Goal: Task Accomplishment & Management: Use online tool/utility

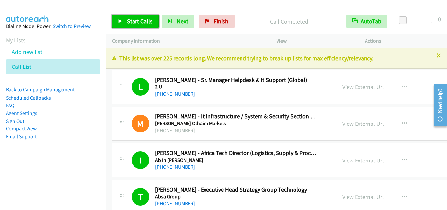
click at [118, 20] on icon at bounding box center [120, 21] width 5 height 5
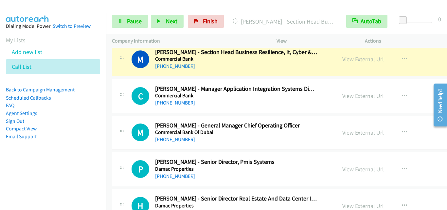
scroll to position [3076, 0]
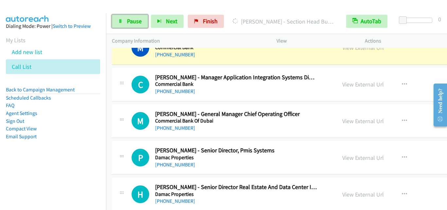
drag, startPoint x: 119, startPoint y: 23, endPoint x: 135, endPoint y: 32, distance: 18.5
click at [119, 23] on icon at bounding box center [120, 21] width 5 height 5
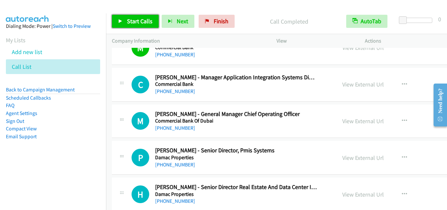
click at [120, 20] on icon at bounding box center [120, 21] width 5 height 5
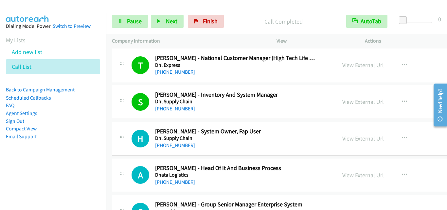
scroll to position [3436, 0]
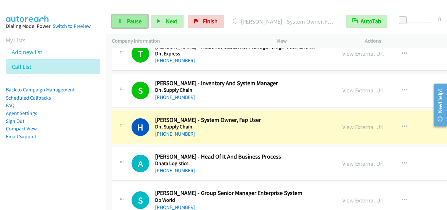
click at [120, 19] on icon at bounding box center [120, 21] width 5 height 5
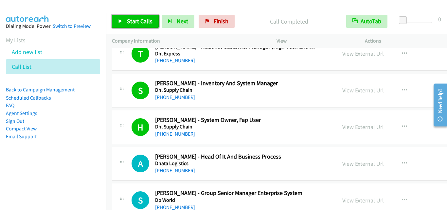
click at [121, 18] on link "Start Calls" at bounding box center [135, 21] width 47 height 13
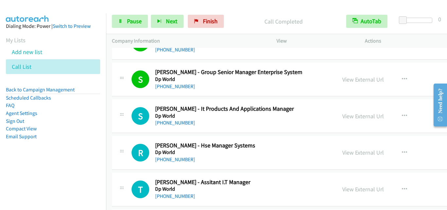
scroll to position [3567, 0]
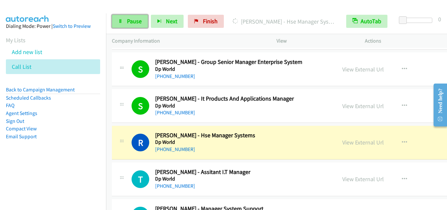
click at [122, 22] on icon at bounding box center [120, 21] width 5 height 5
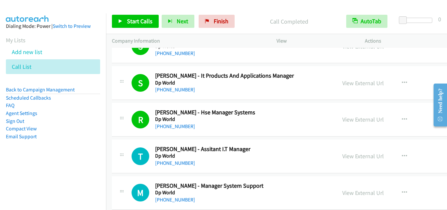
scroll to position [3600, 0]
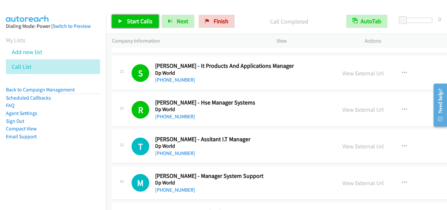
drag, startPoint x: 118, startPoint y: 20, endPoint x: 130, endPoint y: 24, distance: 12.7
click at [118, 20] on icon at bounding box center [120, 21] width 5 height 5
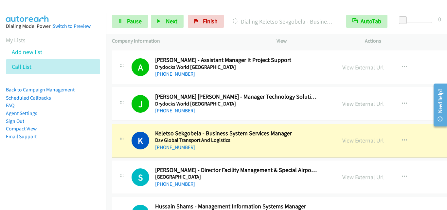
scroll to position [3796, 0]
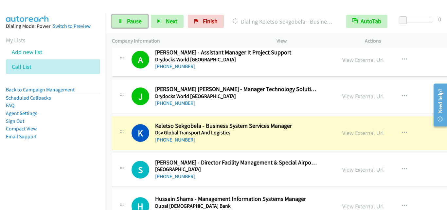
click at [119, 23] on icon at bounding box center [120, 21] width 5 height 5
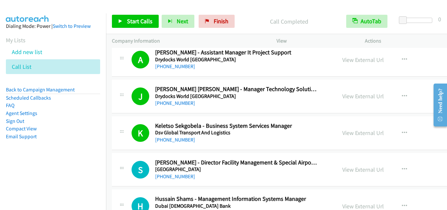
drag, startPoint x: 245, startPoint y: 20, endPoint x: 241, endPoint y: 26, distance: 7.0
click at [245, 20] on p "Call Completed" at bounding box center [288, 21] width 91 height 9
click at [252, 16] on div "Call Completed" at bounding box center [289, 21] width 103 height 13
click at [118, 20] on link "Start Calls" at bounding box center [135, 21] width 47 height 13
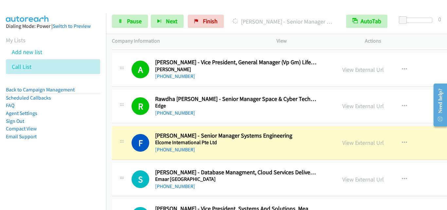
scroll to position [4221, 0]
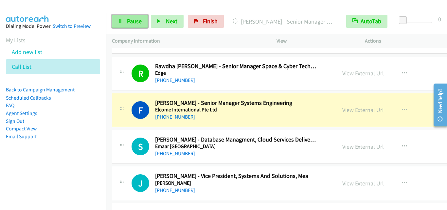
click at [119, 19] on icon at bounding box center [120, 21] width 5 height 5
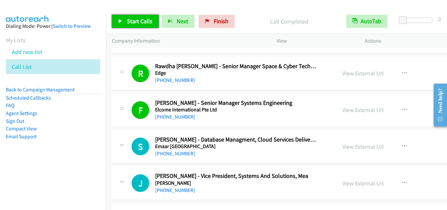
click at [118, 19] on icon at bounding box center [120, 21] width 5 height 5
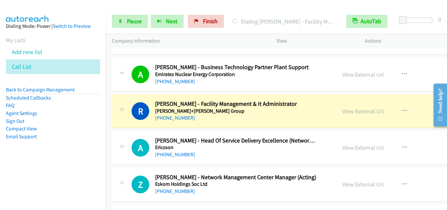
scroll to position [4745, 0]
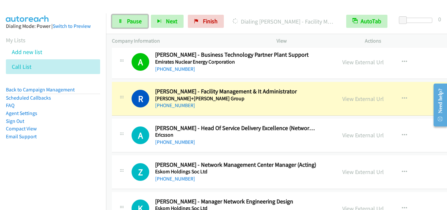
drag, startPoint x: 120, startPoint y: 21, endPoint x: 157, endPoint y: 44, distance: 44.1
click at [120, 21] on icon at bounding box center [120, 21] width 5 height 5
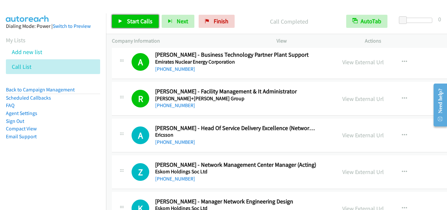
click at [120, 19] on icon at bounding box center [120, 21] width 5 height 5
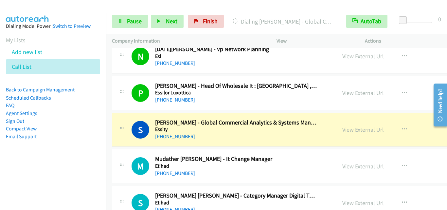
scroll to position [5039, 0]
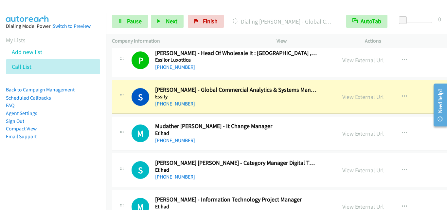
click at [155, 202] on h2 "[PERSON_NAME] - Information Technology Project Manager" at bounding box center [236, 200] width 162 height 8
click at [118, 22] on icon at bounding box center [120, 21] width 5 height 5
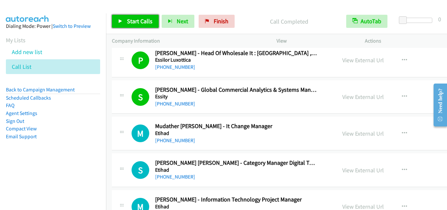
click at [119, 20] on icon at bounding box center [120, 21] width 5 height 5
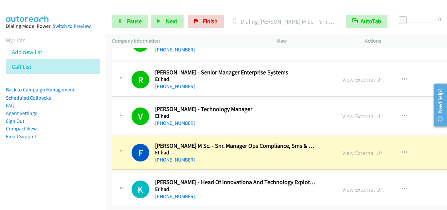
scroll to position [5268, 0]
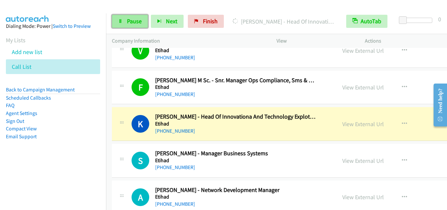
click at [123, 20] on link "Pause" at bounding box center [130, 21] width 36 height 13
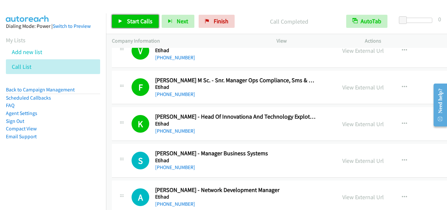
click at [119, 21] on icon at bounding box center [120, 21] width 5 height 5
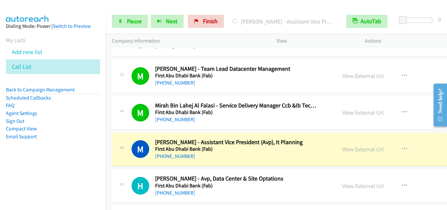
scroll to position [5825, 0]
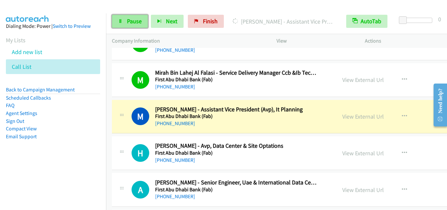
click at [120, 20] on icon at bounding box center [120, 21] width 5 height 5
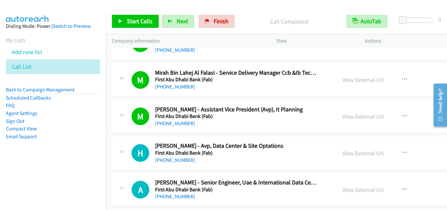
click at [250, 123] on div "[PHONE_NUMBER]" at bounding box center [236, 123] width 162 height 8
drag, startPoint x: 261, startPoint y: 11, endPoint x: 198, endPoint y: 23, distance: 64.2
click at [261, 12] on div "Start Calls Pause Next Finish Call Completed AutoTab AutoTab 0" at bounding box center [276, 21] width 341 height 25
click at [118, 20] on icon at bounding box center [120, 21] width 5 height 5
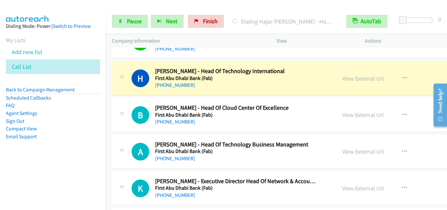
scroll to position [6119, 0]
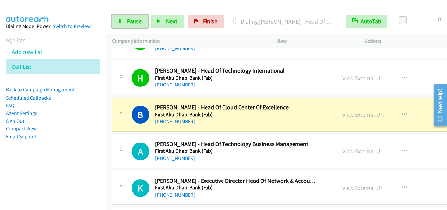
drag, startPoint x: 119, startPoint y: 21, endPoint x: 125, endPoint y: 28, distance: 9.4
click at [119, 21] on icon at bounding box center [120, 21] width 5 height 5
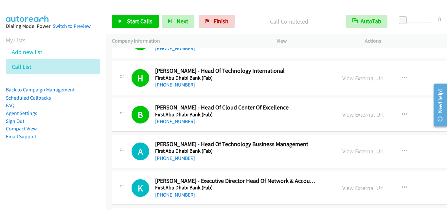
click at [238, 9] on div at bounding box center [220, 12] width 441 height 25
click at [121, 19] on icon at bounding box center [120, 21] width 5 height 5
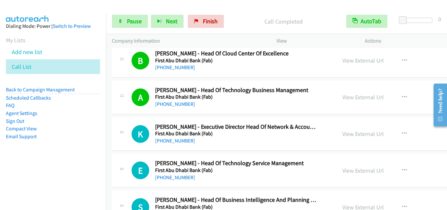
scroll to position [6185, 0]
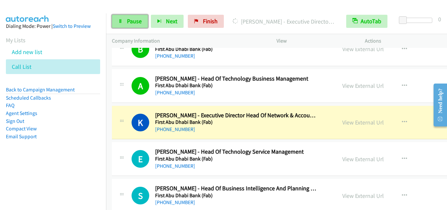
click at [119, 20] on icon at bounding box center [120, 21] width 5 height 5
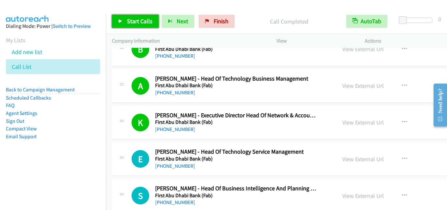
click at [119, 20] on icon at bounding box center [120, 21] width 5 height 5
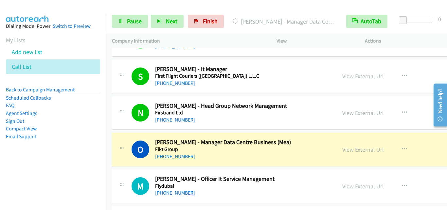
scroll to position [6446, 0]
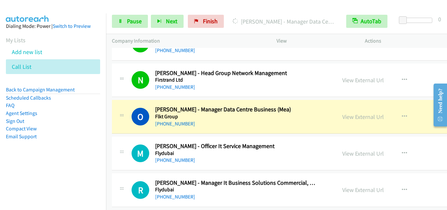
click at [221, 194] on div "[PHONE_NUMBER]" at bounding box center [236, 197] width 162 height 8
click at [119, 19] on icon at bounding box center [120, 21] width 5 height 5
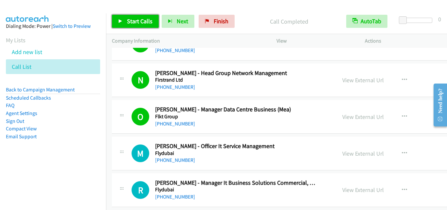
click at [119, 20] on icon at bounding box center [120, 21] width 5 height 5
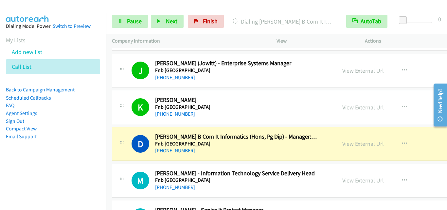
scroll to position [6708, 0]
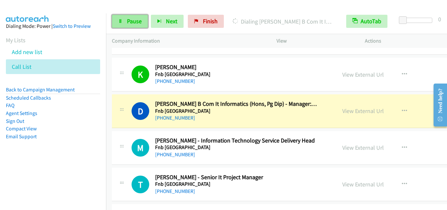
click at [118, 21] on icon at bounding box center [120, 21] width 5 height 5
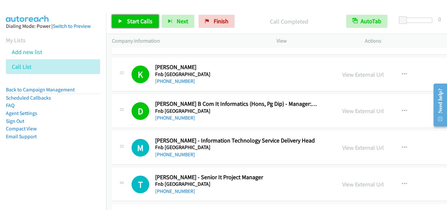
click at [118, 20] on link "Start Calls" at bounding box center [135, 21] width 47 height 13
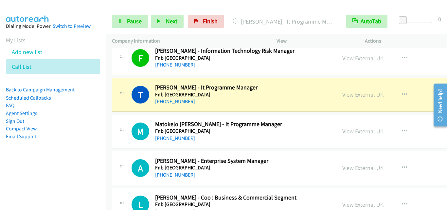
scroll to position [6905, 0]
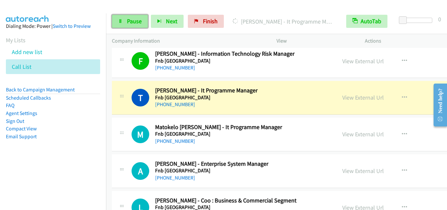
click at [121, 21] on icon at bounding box center [120, 21] width 5 height 5
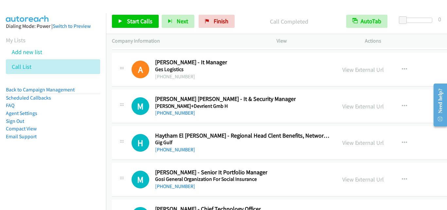
scroll to position [8802, 0]
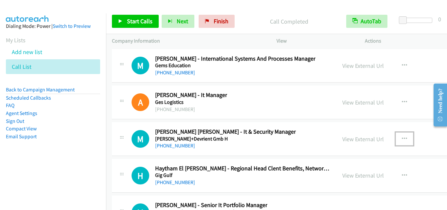
click at [402, 138] on icon "button" at bounding box center [404, 138] width 5 height 5
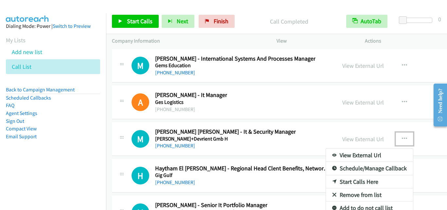
click at [279, 138] on div at bounding box center [223, 105] width 447 height 210
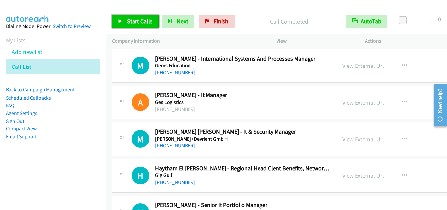
click at [118, 18] on link "Start Calls" at bounding box center [135, 21] width 47 height 13
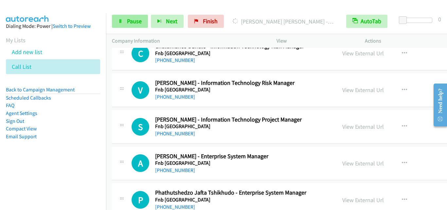
scroll to position [7526, 0]
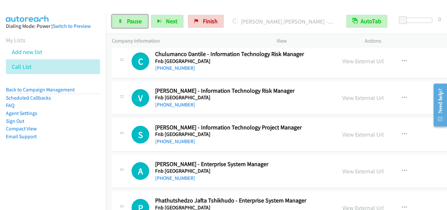
drag, startPoint x: 121, startPoint y: 18, endPoint x: 151, endPoint y: 59, distance: 50.5
click at [121, 18] on link "Pause" at bounding box center [130, 21] width 36 height 13
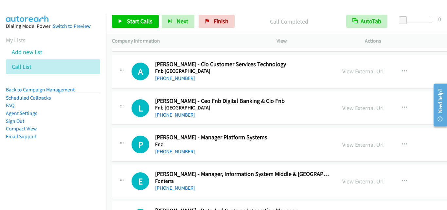
scroll to position [8573, 0]
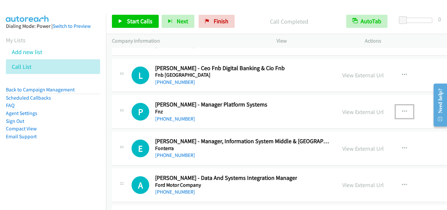
click at [402, 110] on icon "button" at bounding box center [404, 111] width 5 height 5
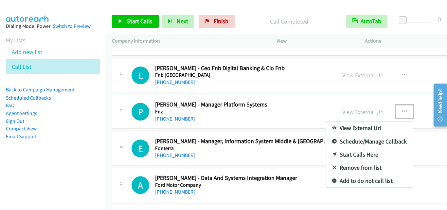
click at [348, 154] on link "Start Calls Here" at bounding box center [369, 154] width 87 height 13
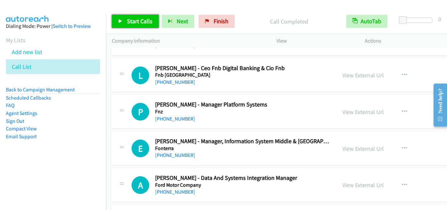
click at [119, 21] on icon at bounding box center [120, 21] width 5 height 5
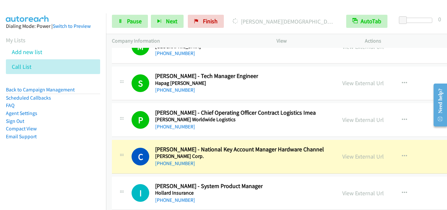
scroll to position [9293, 0]
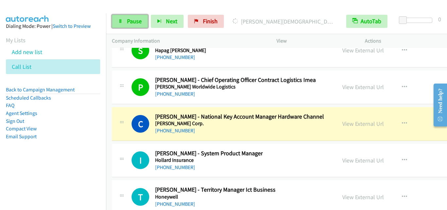
click at [121, 24] on link "Pause" at bounding box center [130, 21] width 36 height 13
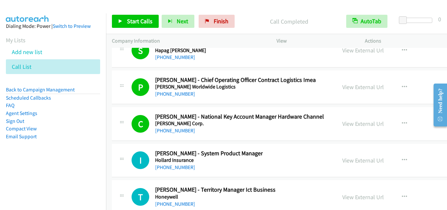
click at [246, 27] on div "Call Completed" at bounding box center [289, 21] width 103 height 13
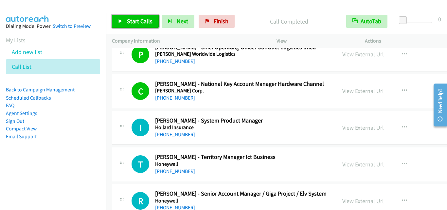
click at [119, 20] on icon at bounding box center [120, 21] width 5 height 5
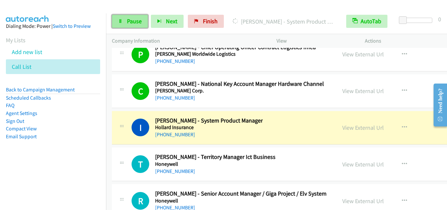
click at [123, 18] on link "Pause" at bounding box center [130, 21] width 36 height 13
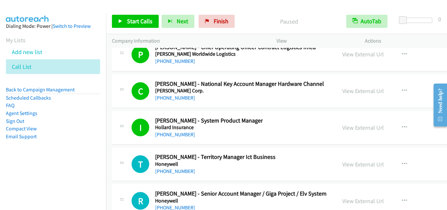
scroll to position [9359, 0]
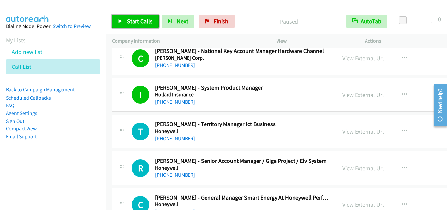
click at [119, 21] on icon at bounding box center [120, 21] width 5 height 5
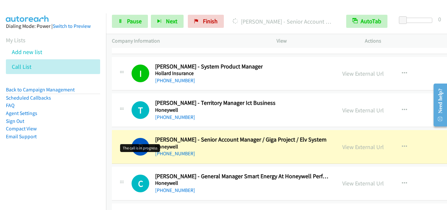
scroll to position [9391, 0]
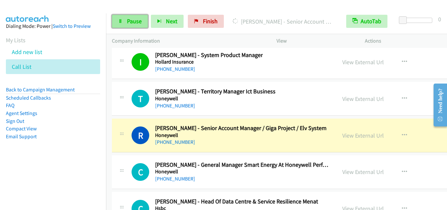
click at [120, 25] on link "Pause" at bounding box center [130, 21] width 36 height 13
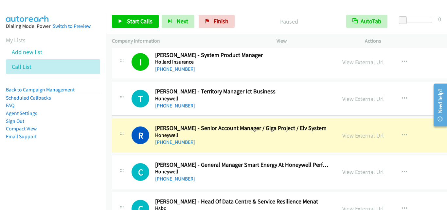
click at [251, 26] on div "Paused" at bounding box center [289, 21] width 103 height 13
drag, startPoint x: 119, startPoint y: 20, endPoint x: 143, endPoint y: 33, distance: 27.0
click at [119, 20] on icon at bounding box center [120, 21] width 5 height 5
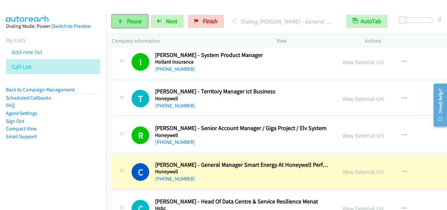
click at [118, 21] on link "Pause" at bounding box center [130, 21] width 36 height 13
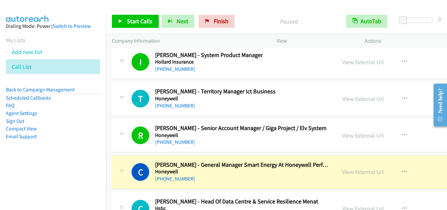
scroll to position [9424, 0]
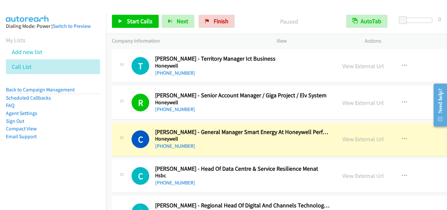
click at [311, 200] on div "J Callback Scheduled Jonathan Chinn - Regional Head Of Digital And Channels Tec…" at bounding box center [324, 213] width 425 height 34
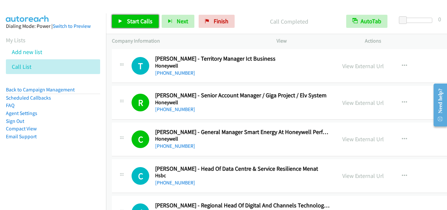
click at [120, 22] on icon at bounding box center [120, 21] width 5 height 5
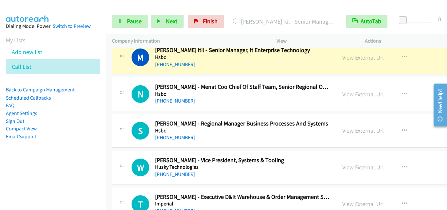
scroll to position [9621, 0]
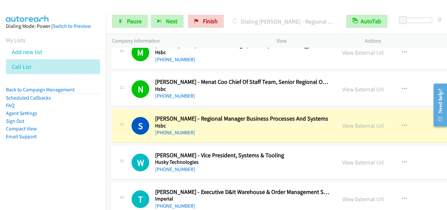
click at [226, 195] on h2 "[PERSON_NAME] - Executive D&It Warehouse & Order Management Systems" at bounding box center [242, 192] width 175 height 8
click at [117, 23] on link "Pause" at bounding box center [130, 21] width 36 height 13
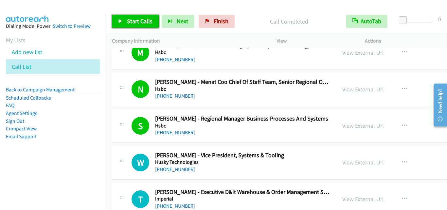
click at [121, 21] on icon at bounding box center [120, 21] width 5 height 5
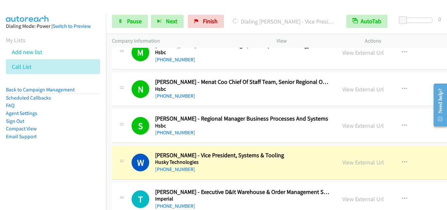
scroll to position [9653, 0]
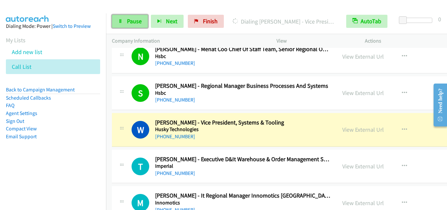
click at [120, 22] on icon at bounding box center [120, 21] width 5 height 5
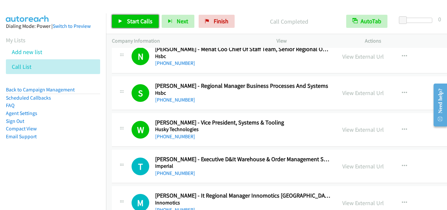
click at [119, 24] on link "Start Calls" at bounding box center [135, 21] width 47 height 13
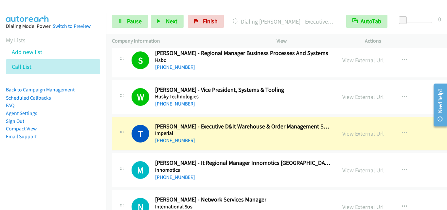
scroll to position [9719, 0]
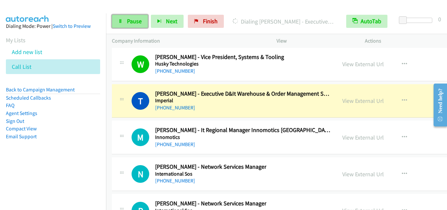
click at [120, 24] on link "Pause" at bounding box center [130, 21] width 36 height 13
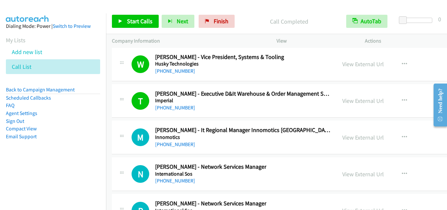
click at [254, 16] on div "Call Completed" at bounding box center [289, 21] width 103 height 13
click at [119, 17] on link "Start Calls" at bounding box center [135, 21] width 47 height 13
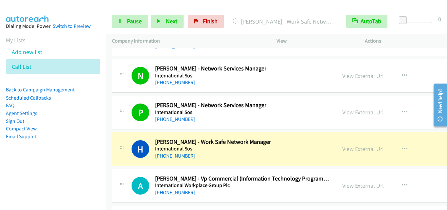
scroll to position [9850, 0]
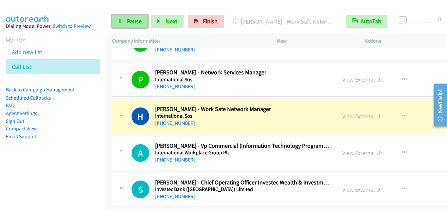
click at [117, 26] on link "Pause" at bounding box center [130, 21] width 36 height 13
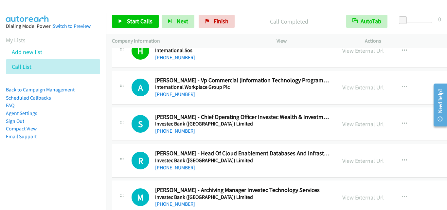
scroll to position [9882, 0]
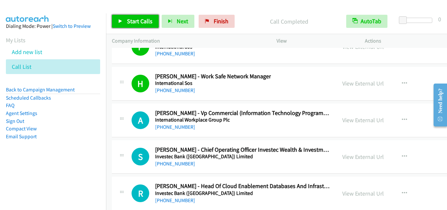
click at [120, 22] on icon at bounding box center [120, 21] width 5 height 5
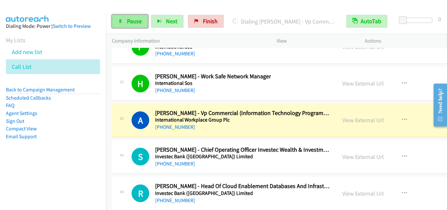
click at [124, 24] on link "Pause" at bounding box center [130, 21] width 36 height 13
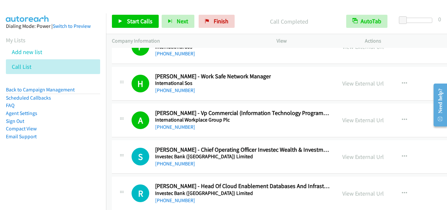
scroll to position [9915, 0]
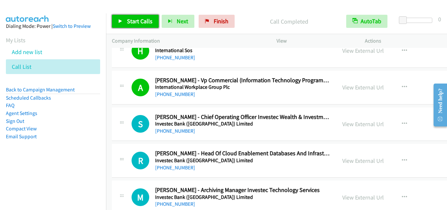
click at [121, 20] on icon at bounding box center [120, 21] width 5 height 5
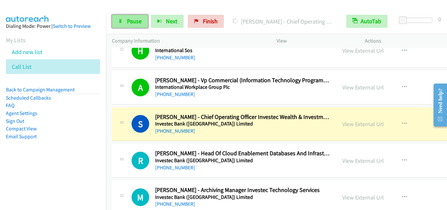
click at [121, 24] on link "Pause" at bounding box center [130, 21] width 36 height 13
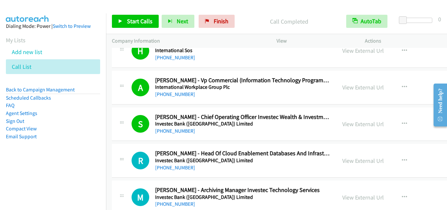
click at [256, 6] on div at bounding box center [220, 12] width 441 height 25
click at [119, 21] on icon at bounding box center [120, 21] width 5 height 5
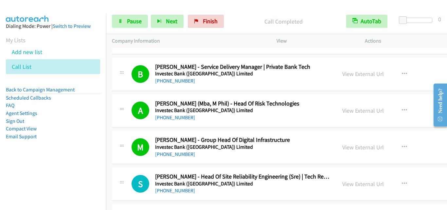
scroll to position [10144, 0]
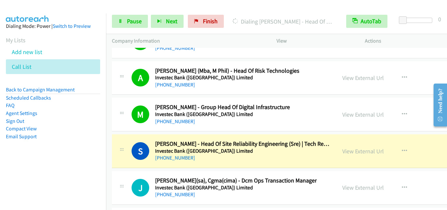
click at [251, 198] on div "J Callback Scheduled Justin Ludick Ca(sa), Cgma(cima) - Dcm Ops Transaction Man…" at bounding box center [324, 188] width 425 height 34
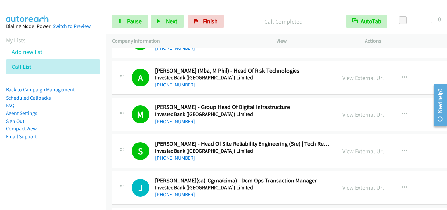
click at [56, 139] on li "Email Support" at bounding box center [53, 137] width 94 height 8
click at [122, 23] on icon at bounding box center [120, 21] width 5 height 5
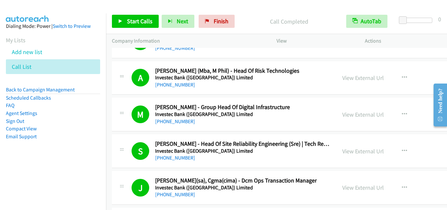
scroll to position [10177, 0]
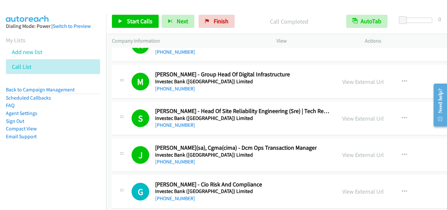
click at [252, 131] on div "S Callback Scheduled Soraya Omar - Head Of Site Reliability Engineering (Sre) |…" at bounding box center [324, 118] width 425 height 34
click at [342, 119] on link "View External Url" at bounding box center [363, 119] width 42 height 8
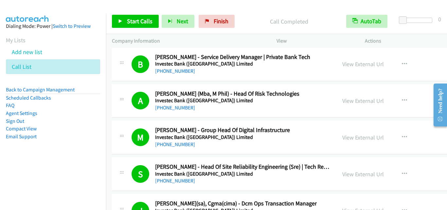
scroll to position [10111, 0]
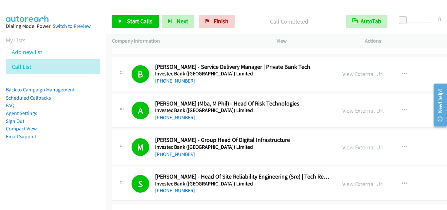
click at [245, 27] on div "Call Completed" at bounding box center [289, 21] width 103 height 13
click at [118, 20] on icon at bounding box center [120, 21] width 5 height 5
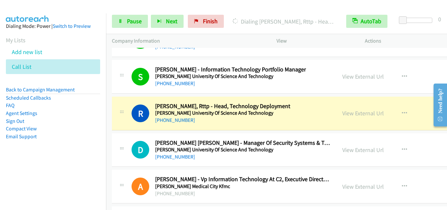
scroll to position [10668, 0]
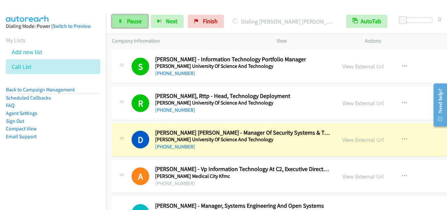
click at [124, 24] on link "Pause" at bounding box center [130, 21] width 36 height 13
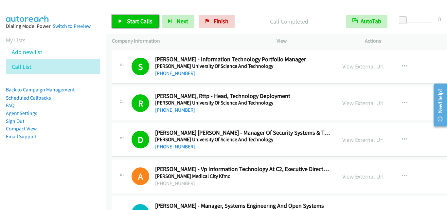
click at [121, 21] on icon at bounding box center [120, 21] width 5 height 5
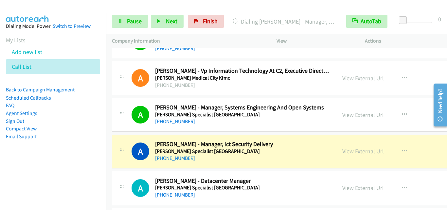
scroll to position [10799, 0]
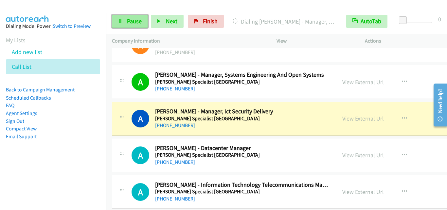
click at [118, 23] on icon at bounding box center [120, 21] width 5 height 5
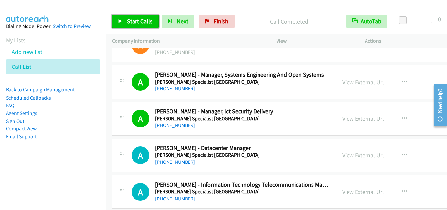
click at [119, 19] on icon at bounding box center [120, 21] width 5 height 5
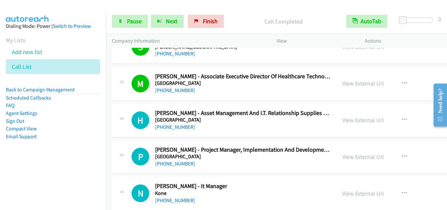
scroll to position [11060, 0]
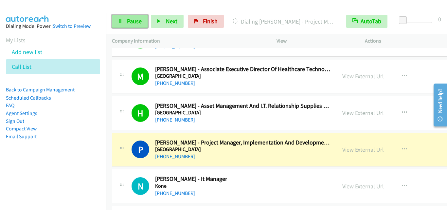
click at [123, 18] on link "Pause" at bounding box center [130, 21] width 36 height 13
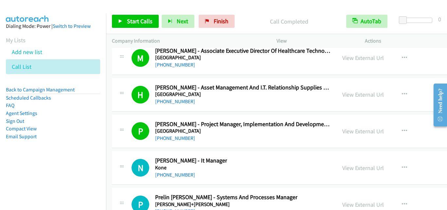
scroll to position [11093, 0]
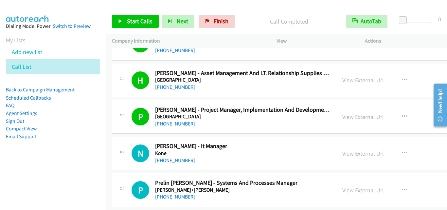
click at [245, 131] on div "P Callback Scheduled Prof. Mohammed Al Numay - Project Manager, Implementation …" at bounding box center [324, 117] width 425 height 34
click at [118, 21] on icon at bounding box center [120, 21] width 5 height 5
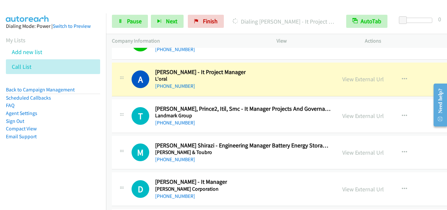
scroll to position [11257, 0]
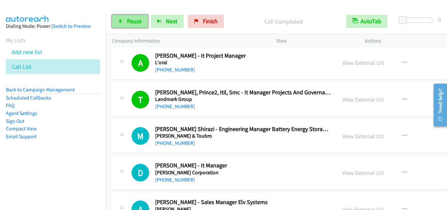
click at [121, 24] on link "Pause" at bounding box center [130, 21] width 36 height 13
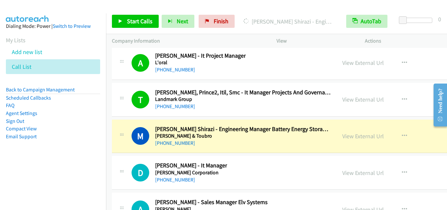
scroll to position [11289, 0]
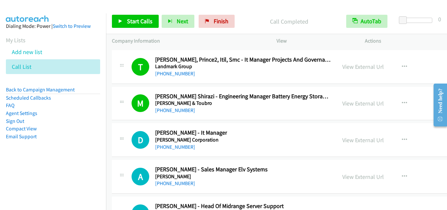
click at [254, 138] on div "D Callback Scheduled Demitri Pillay - It Manager Lear Corporation Africa/Johann…" at bounding box center [231, 140] width 199 height 22
click at [118, 21] on icon at bounding box center [120, 21] width 5 height 5
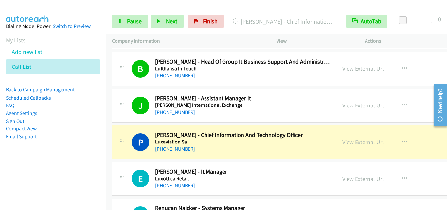
scroll to position [11649, 0]
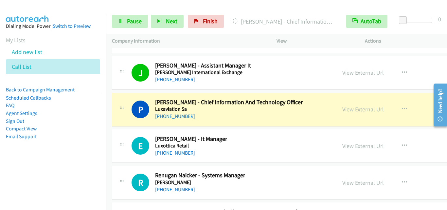
click at [265, 145] on div "E Callback Scheduled Elton Willenburgh - It Manager Luxottica Retail Africa/Joh…" at bounding box center [231, 146] width 199 height 22
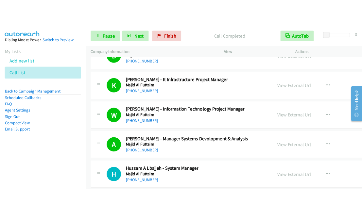
scroll to position [11832, 0]
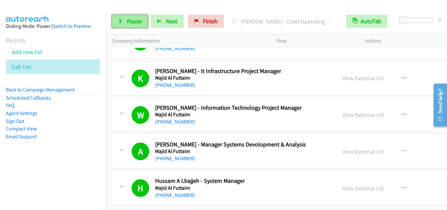
click at [122, 24] on link "Pause" at bounding box center [130, 21] width 36 height 13
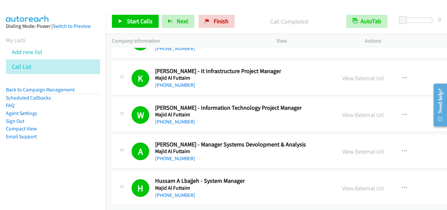
click at [265, 28] on div "Call Completed" at bounding box center [289, 21] width 103 height 13
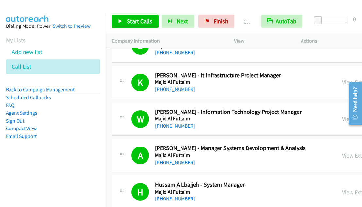
scroll to position [11840, 0]
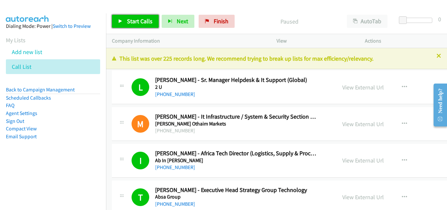
click at [120, 21] on icon at bounding box center [120, 21] width 5 height 5
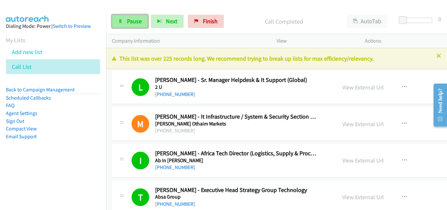
click at [120, 19] on icon at bounding box center [120, 21] width 5 height 5
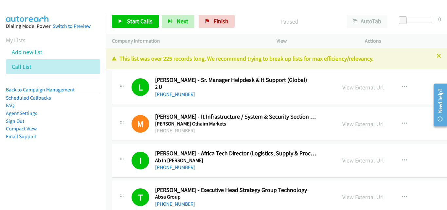
click at [274, 30] on div "Start Calls Pause Next Finish Paused AutoTab AutoTab 0" at bounding box center [276, 21] width 341 height 25
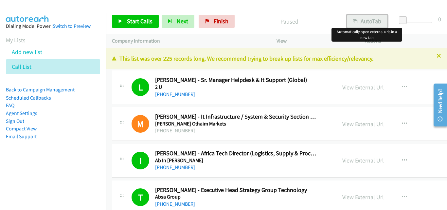
click at [361, 24] on button "AutoTab" at bounding box center [367, 21] width 41 height 13
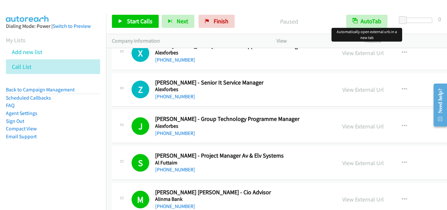
scroll to position [1014, 0]
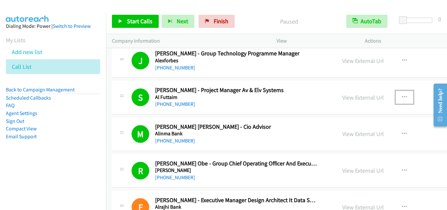
click at [362, 98] on icon "button" at bounding box center [404, 97] width 5 height 5
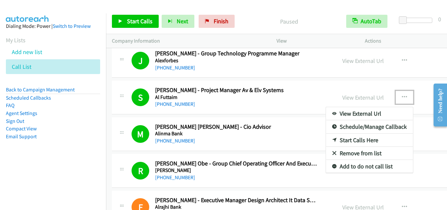
click at [346, 141] on link "Start Calls Here" at bounding box center [369, 140] width 87 height 13
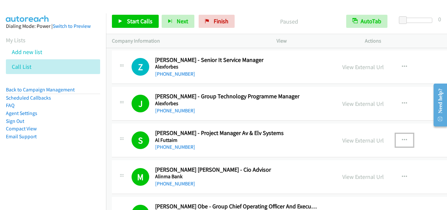
scroll to position [982, 0]
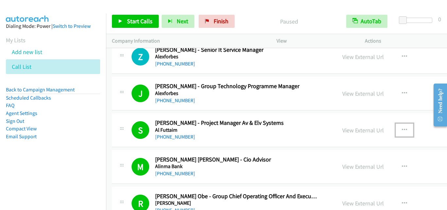
click at [336, 125] on div "View External Url View External Url Schedule/Manage Callback Start Calls Here R…" at bounding box center [395, 130] width 118 height 22
click at [362, 129] on button "button" at bounding box center [405, 129] width 18 height 13
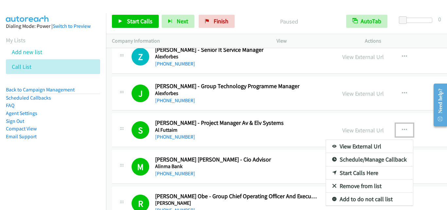
click at [336, 173] on link "Start Calls Here" at bounding box center [369, 172] width 87 height 13
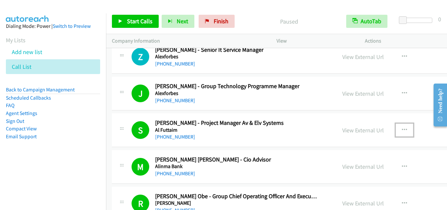
drag, startPoint x: 288, startPoint y: 133, endPoint x: 380, endPoint y: 132, distance: 92.6
click at [299, 137] on div "[PHONE_NUMBER]" at bounding box center [236, 137] width 162 height 8
click at [362, 128] on icon "button" at bounding box center [404, 129] width 5 height 5
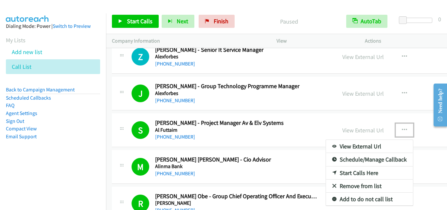
click at [343, 176] on link "Start Calls Here" at bounding box center [369, 172] width 87 height 13
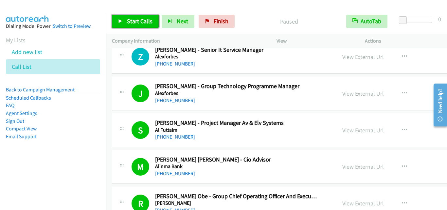
click at [120, 20] on icon at bounding box center [120, 21] width 5 height 5
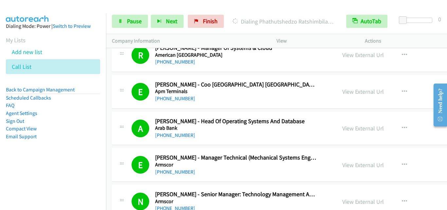
scroll to position [1407, 0]
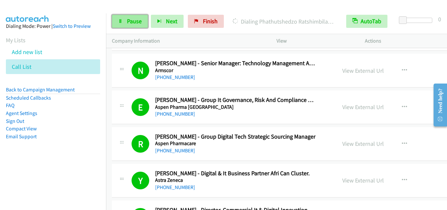
click at [122, 23] on icon at bounding box center [120, 21] width 5 height 5
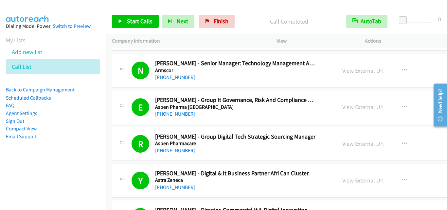
click at [250, 23] on p "Call Completed" at bounding box center [288, 21] width 91 height 9
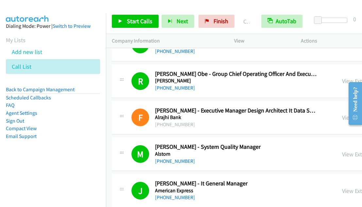
scroll to position [1121, 0]
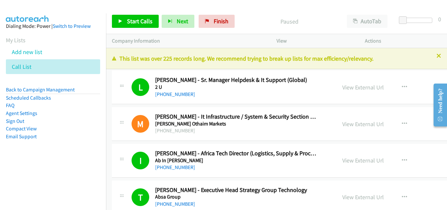
click at [296, 21] on p "Paused" at bounding box center [289, 21] width 92 height 9
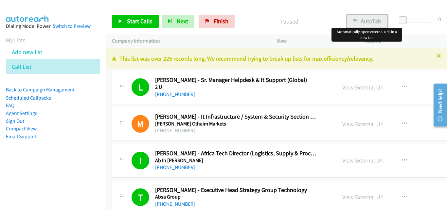
click at [360, 18] on button "AutoTab" at bounding box center [367, 21] width 41 height 13
click at [263, 22] on p "Paused" at bounding box center [288, 21] width 91 height 9
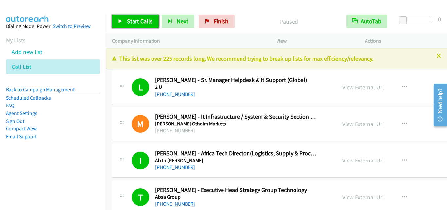
click at [118, 21] on icon at bounding box center [120, 21] width 5 height 5
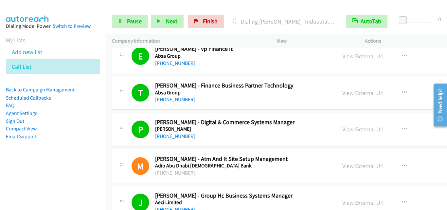
scroll to position [491, 0]
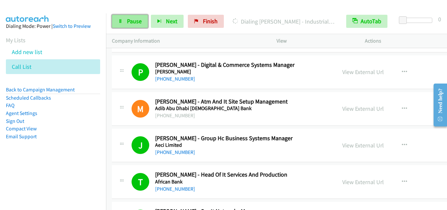
click at [119, 19] on link "Pause" at bounding box center [130, 21] width 36 height 13
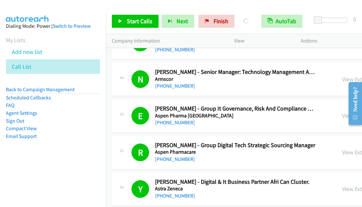
scroll to position [1416, 0]
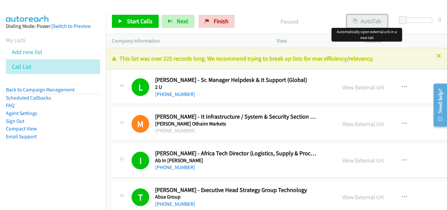
click at [351, 22] on button "AutoTab" at bounding box center [367, 21] width 41 height 13
click at [119, 20] on icon at bounding box center [120, 21] width 5 height 5
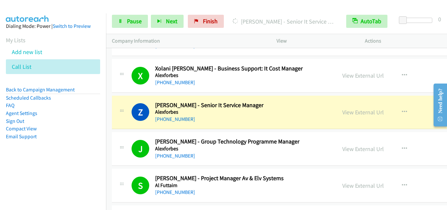
scroll to position [916, 0]
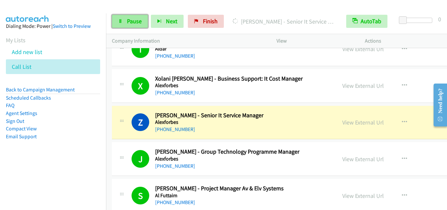
click at [121, 22] on icon at bounding box center [120, 21] width 5 height 5
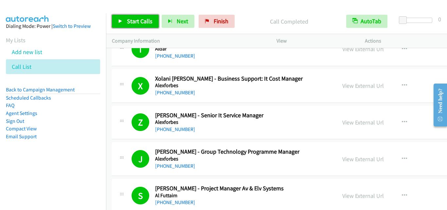
click at [121, 21] on icon at bounding box center [120, 21] width 5 height 5
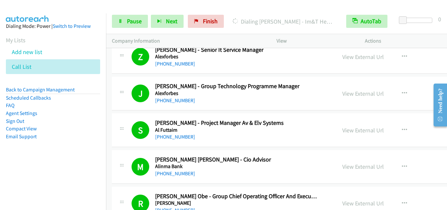
scroll to position [949, 0]
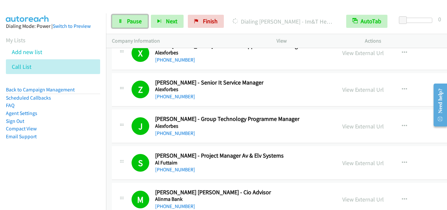
drag, startPoint x: 122, startPoint y: 22, endPoint x: 129, endPoint y: 32, distance: 11.6
click at [122, 22] on icon at bounding box center [120, 21] width 5 height 5
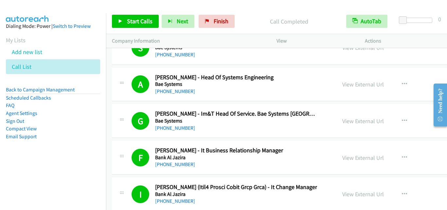
scroll to position [1734, 0]
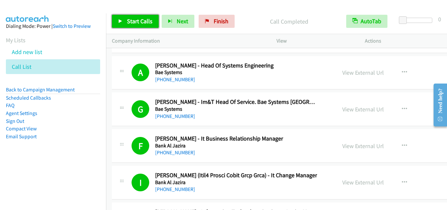
click at [116, 21] on link "Start Calls" at bounding box center [135, 21] width 47 height 13
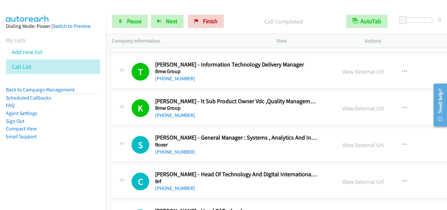
scroll to position [2291, 0]
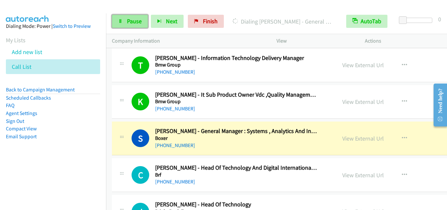
click at [119, 25] on link "Pause" at bounding box center [130, 21] width 36 height 13
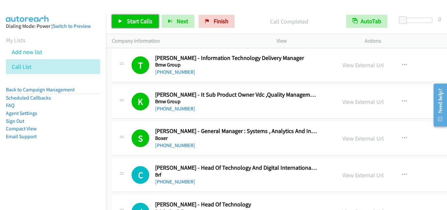
click at [116, 20] on link "Start Calls" at bounding box center [135, 21] width 47 height 13
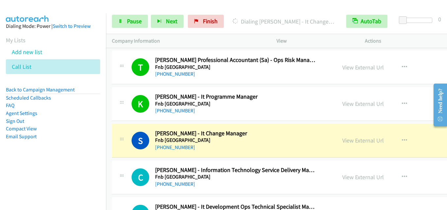
scroll to position [7297, 0]
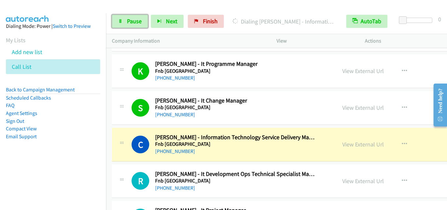
drag, startPoint x: 120, startPoint y: 24, endPoint x: 140, endPoint y: 37, distance: 24.4
click at [120, 24] on link "Pause" at bounding box center [130, 21] width 36 height 13
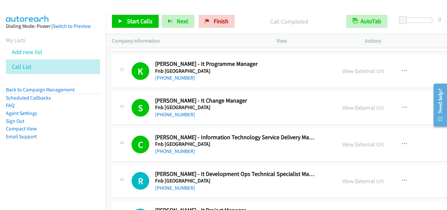
scroll to position [7330, 0]
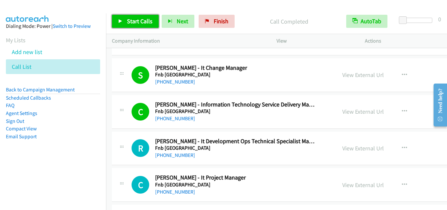
click at [122, 21] on icon at bounding box center [120, 21] width 5 height 5
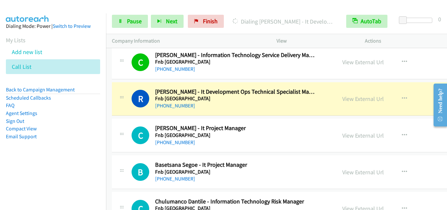
scroll to position [7395, 0]
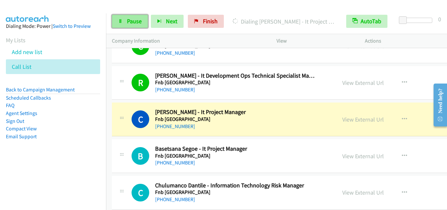
click at [127, 21] on span "Pause" at bounding box center [134, 21] width 15 height 8
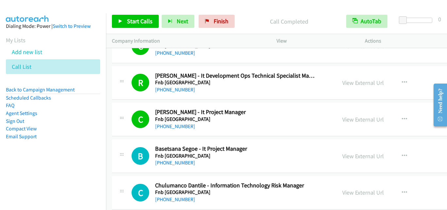
click at [258, 26] on div "Call Completed" at bounding box center [289, 21] width 103 height 13
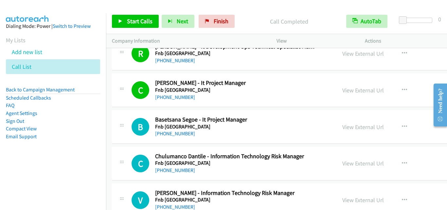
scroll to position [7428, 0]
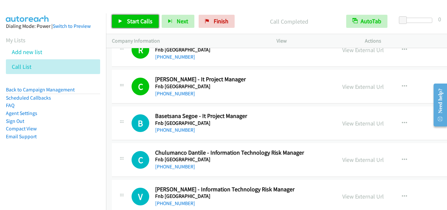
click at [119, 21] on icon at bounding box center [120, 21] width 5 height 5
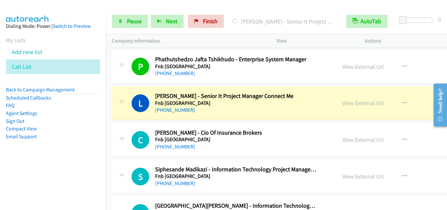
scroll to position [7690, 0]
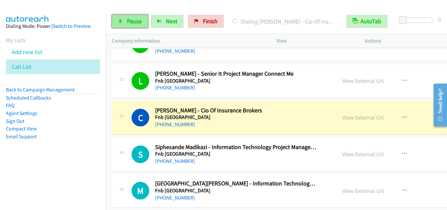
click at [123, 22] on link "Pause" at bounding box center [130, 21] width 36 height 13
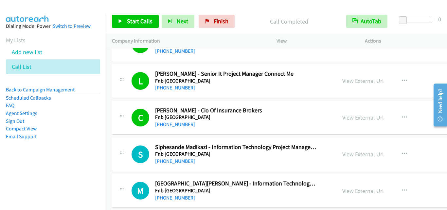
click at [222, 125] on div "[PHONE_NUMBER]" at bounding box center [236, 124] width 162 height 8
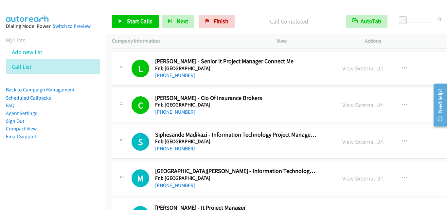
scroll to position [7723, 0]
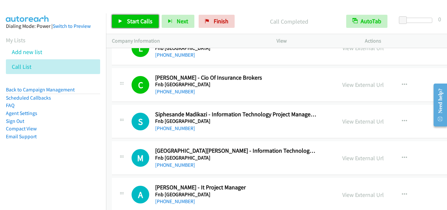
click at [121, 20] on icon at bounding box center [120, 21] width 5 height 5
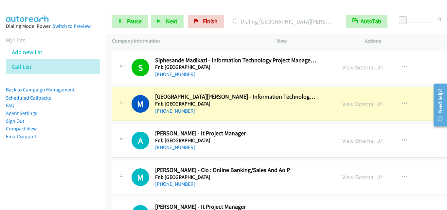
scroll to position [7788, 0]
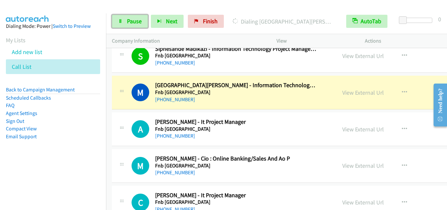
drag, startPoint x: 125, startPoint y: 23, endPoint x: 132, endPoint y: 33, distance: 11.5
click at [125, 23] on link "Pause" at bounding box center [130, 21] width 36 height 13
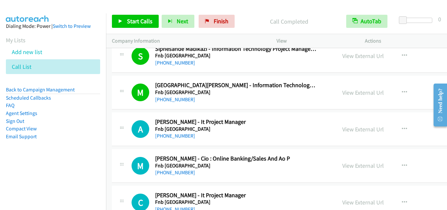
click at [216, 104] on div "M Callback Scheduled [GEOGRAPHIC_DATA] - Information Technology Support Manager…" at bounding box center [324, 93] width 425 height 34
click at [250, 13] on div "Start Calls Pause Next Finish Call Completed AutoTab AutoTab 0" at bounding box center [276, 21] width 341 height 25
click at [121, 21] on icon at bounding box center [120, 21] width 5 height 5
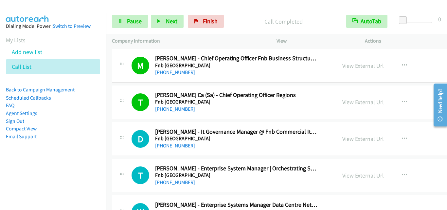
scroll to position [8083, 0]
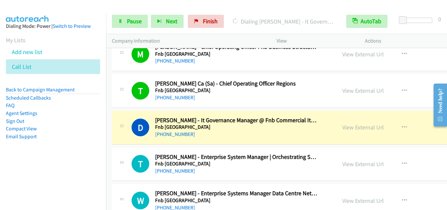
click at [237, 199] on h5 "Fnb [GEOGRAPHIC_DATA]" at bounding box center [236, 200] width 162 height 7
click at [119, 20] on icon at bounding box center [120, 21] width 5 height 5
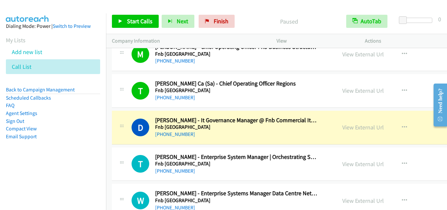
click at [238, 195] on h2 "[PERSON_NAME] - Enterprise Systems Manager Data Centre Networks & Security" at bounding box center [236, 193] width 162 height 8
click at [67, 154] on aside "Dialing Mode: Power | Switch to Preview My Lists Add new list Call List Back to…" at bounding box center [53, 91] width 106 height 156
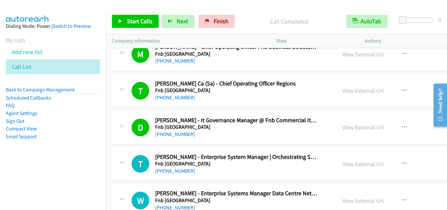
click at [223, 137] on div "[PHONE_NUMBER]" at bounding box center [236, 134] width 162 height 8
click at [262, 16] on div "Call Completed" at bounding box center [289, 21] width 103 height 13
click at [121, 22] on icon at bounding box center [120, 21] width 5 height 5
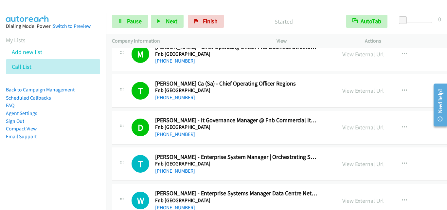
scroll to position [8115, 0]
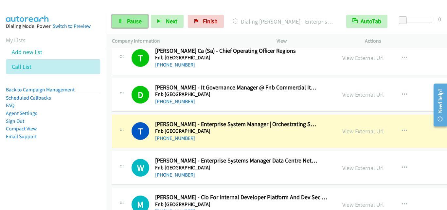
click at [119, 22] on icon at bounding box center [120, 21] width 5 height 5
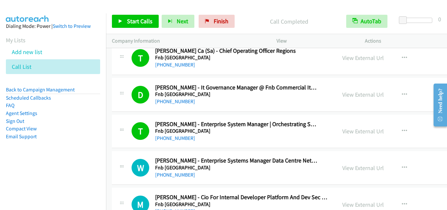
click at [254, 25] on p "Call Completed" at bounding box center [288, 21] width 91 height 9
click at [119, 22] on icon at bounding box center [120, 21] width 5 height 5
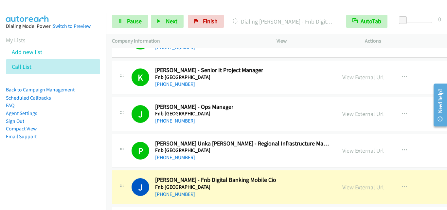
scroll to position [8312, 0]
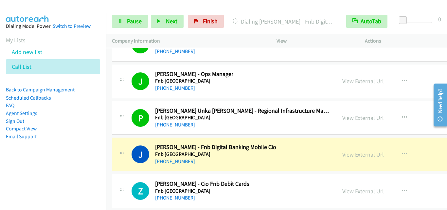
click at [204, 197] on div "[PHONE_NUMBER]" at bounding box center [202, 198] width 94 height 8
click at [121, 21] on icon at bounding box center [120, 21] width 5 height 5
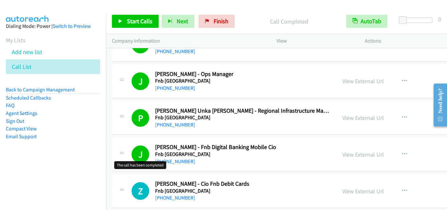
scroll to position [8344, 0]
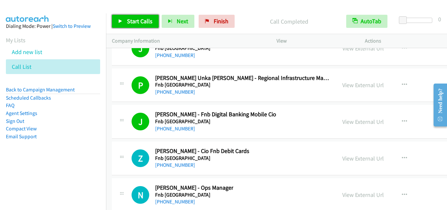
click at [119, 21] on icon at bounding box center [120, 21] width 5 height 5
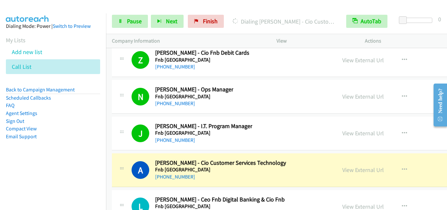
scroll to position [8475, 0]
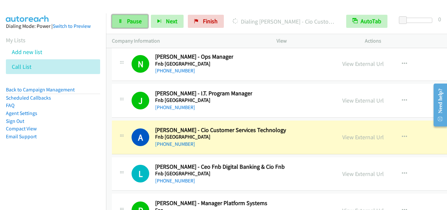
click at [120, 21] on icon at bounding box center [120, 21] width 5 height 5
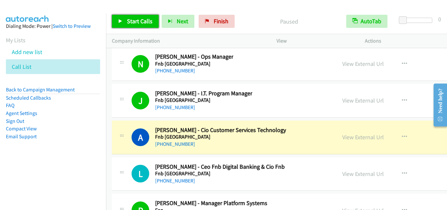
click at [121, 21] on icon at bounding box center [120, 21] width 5 height 5
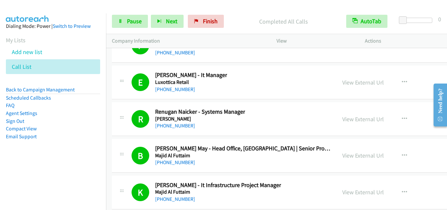
scroll to position [11748, 0]
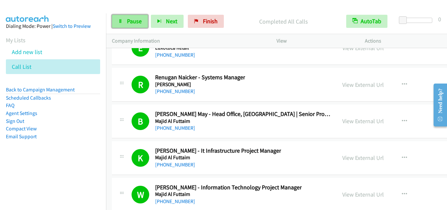
click at [121, 20] on icon at bounding box center [120, 21] width 5 height 5
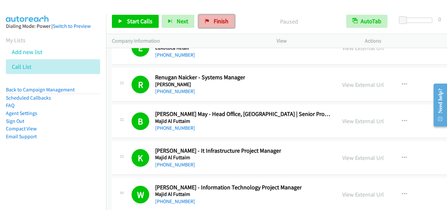
click at [223, 22] on span "Finish" at bounding box center [221, 21] width 15 height 8
